Goal: Find specific page/section: Find specific page/section

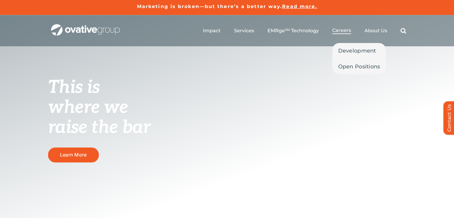
click at [342, 30] on span "Careers" at bounding box center [341, 30] width 19 height 6
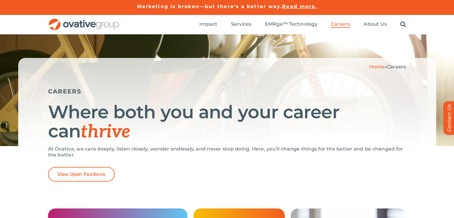
click at [342, 30] on ul "Impact Expert Insights Case Studies Awards & Press Services Media Measurement C…" at bounding box center [302, 24] width 207 height 19
click at [82, 173] on span "View Open Positions" at bounding box center [81, 174] width 48 height 6
